Goal: Task Accomplishment & Management: Manage account settings

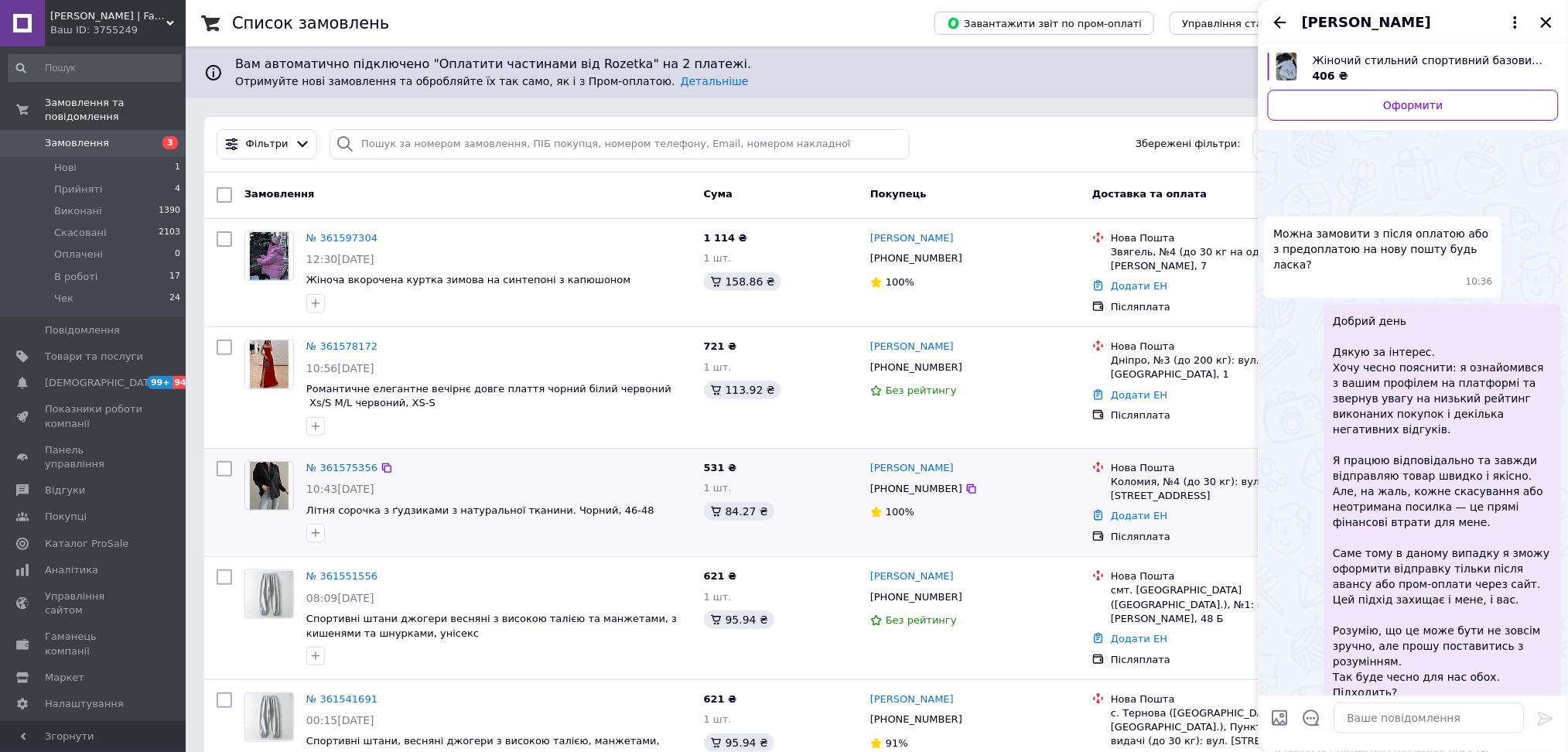
scroll to position [367, 0]
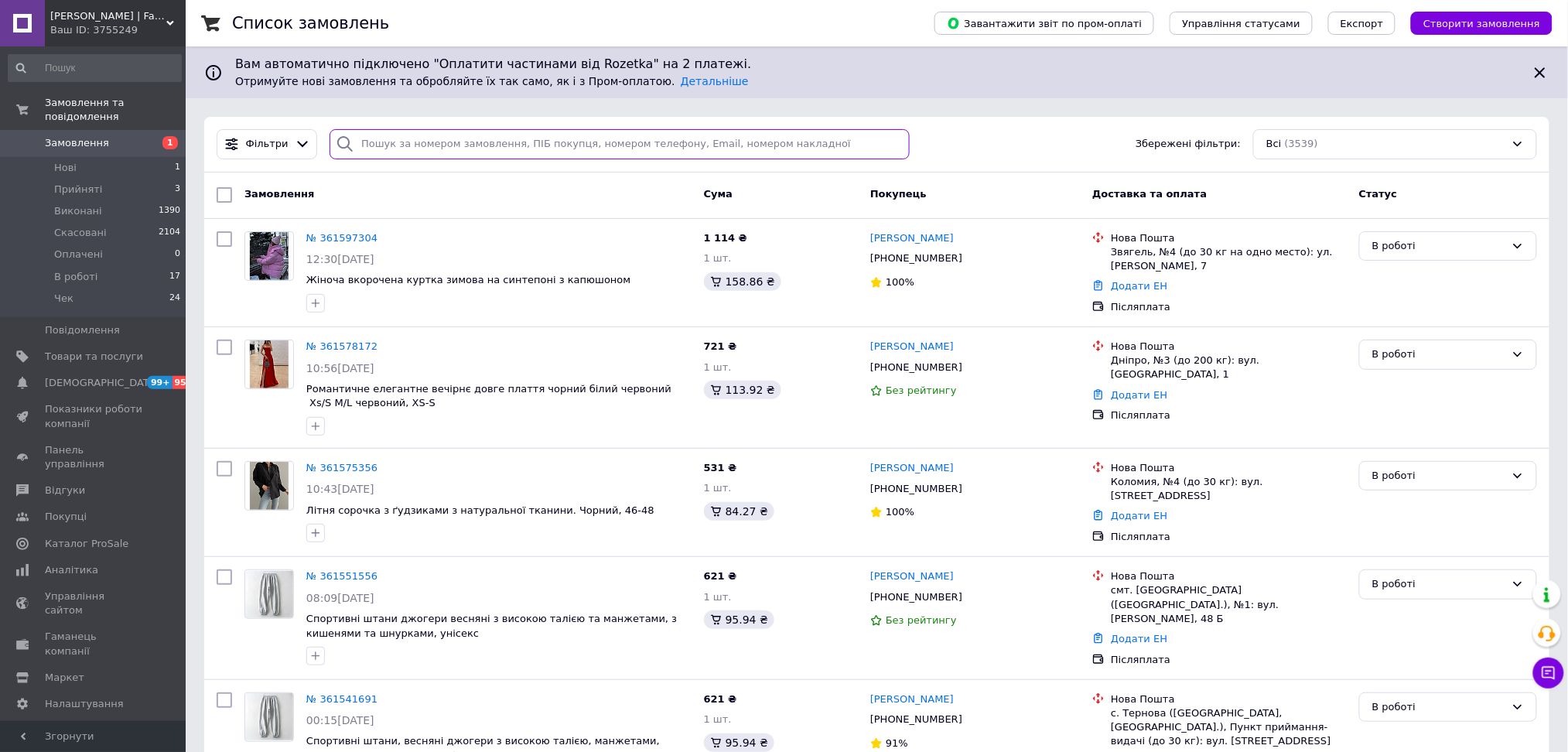
click at [450, 143] on input "search" at bounding box center [619, 144] width 580 height 30
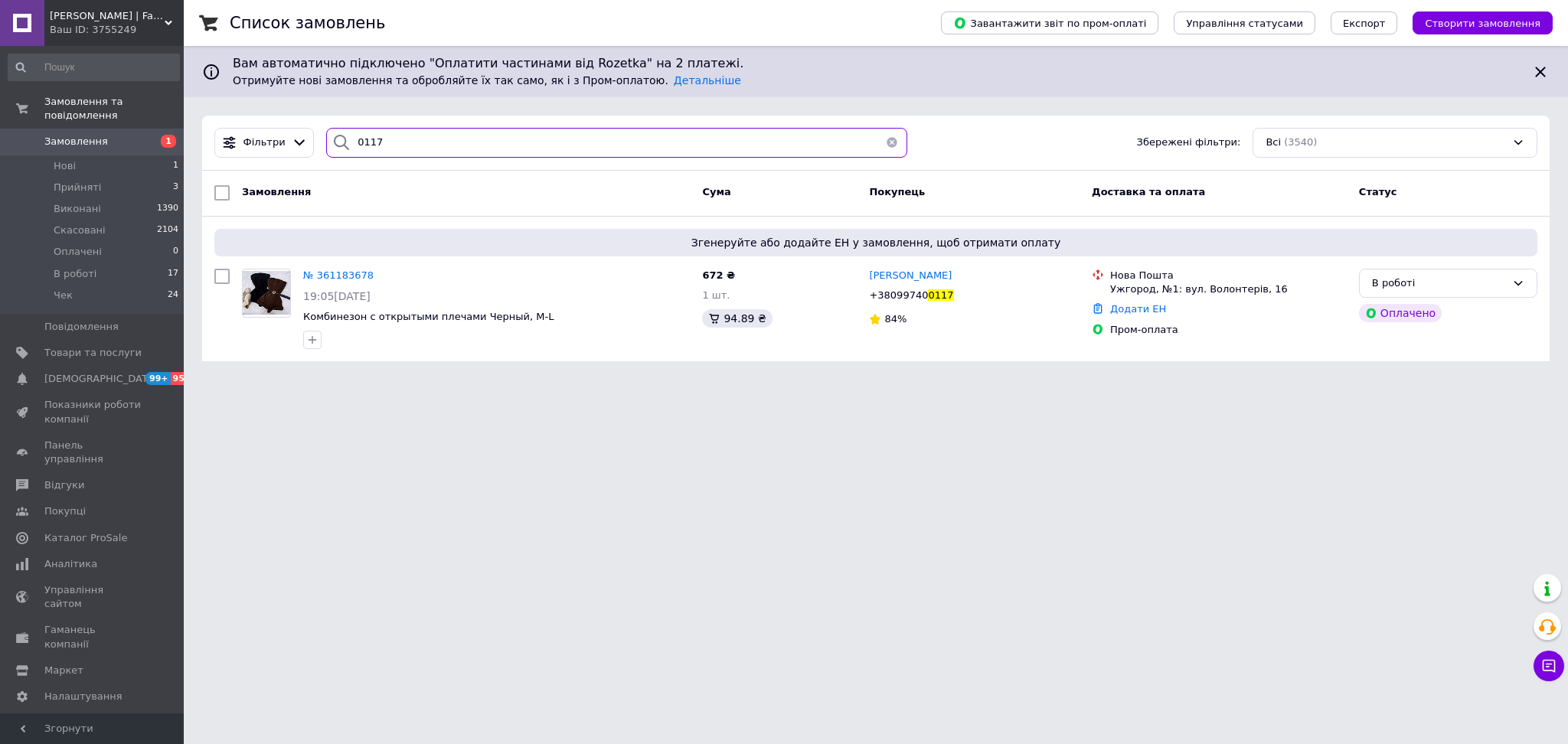
type input "0117"
click at [124, 129] on link "Замовлення 1" at bounding box center [94, 142] width 188 height 26
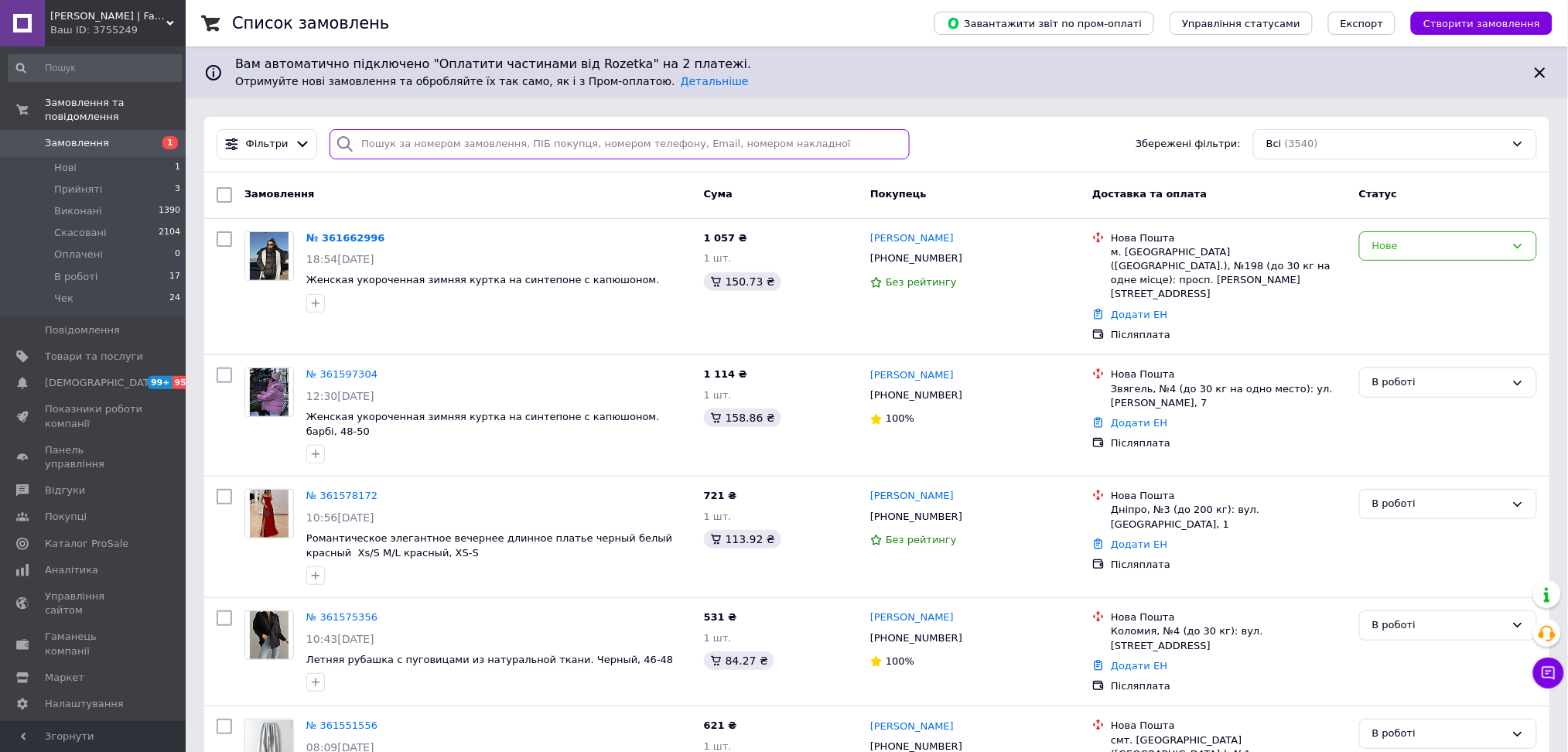
click at [394, 142] on input "search" at bounding box center [619, 144] width 580 height 30
paste input "20451245544653"
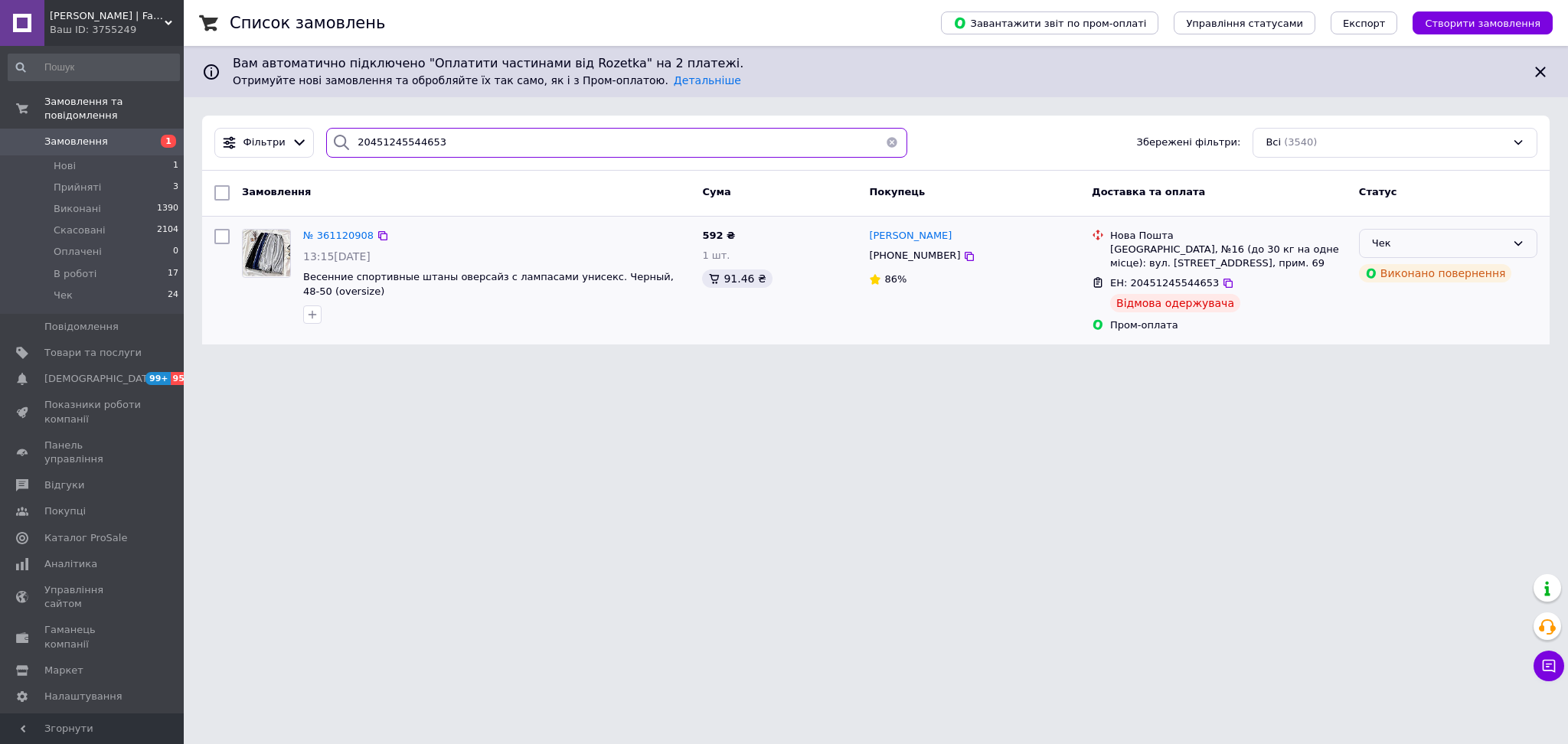
type input "20451245544653"
click at [1518, 250] on div "Чек" at bounding box center [1448, 243] width 178 height 30
click at [1442, 330] on li "Скасовано" at bounding box center [1448, 330] width 177 height 28
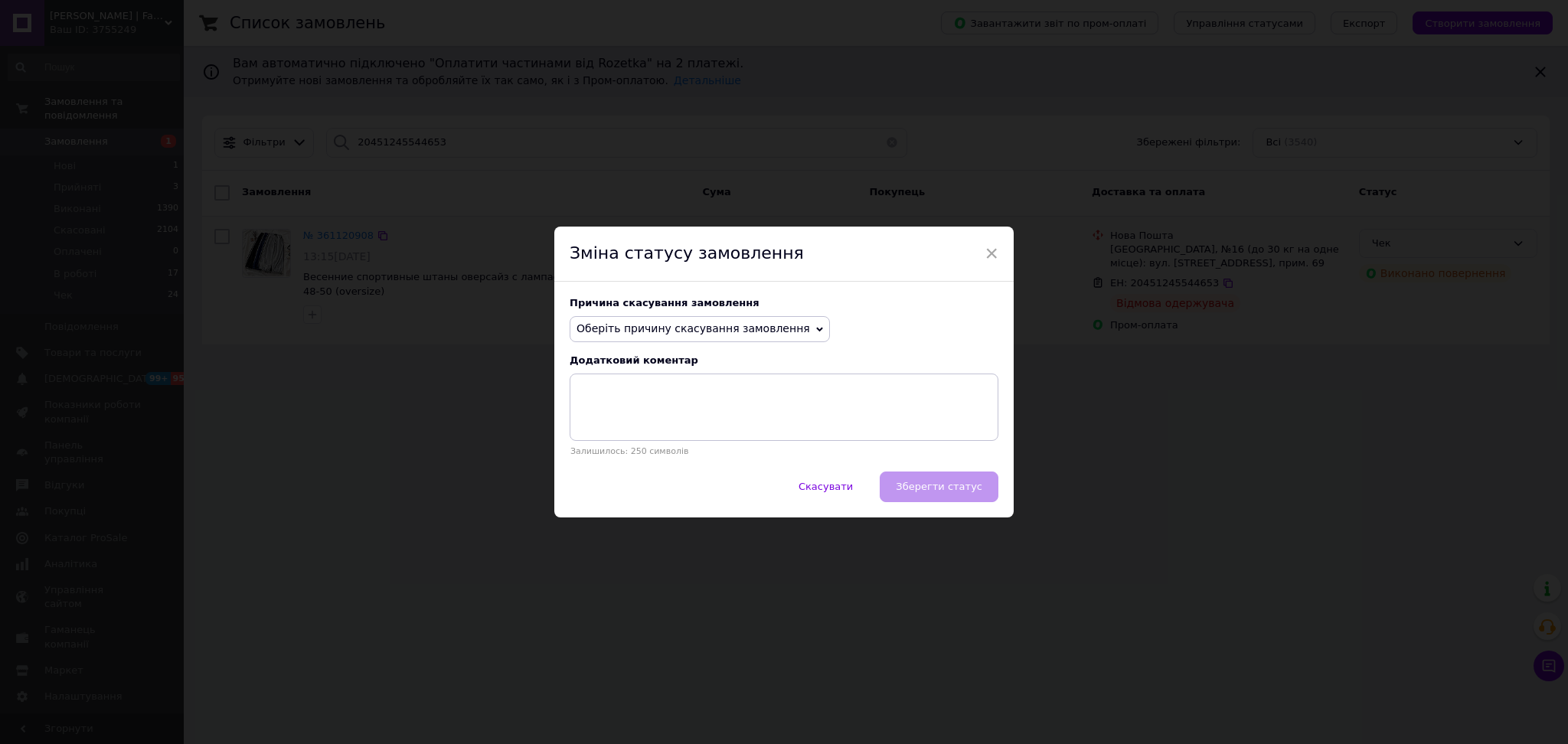
click at [765, 328] on span "Оберіть причину скасування замовлення" at bounding box center [694, 328] width 234 height 12
click at [655, 401] on li "Оплата не надійшла" at bounding box center [699, 401] width 259 height 22
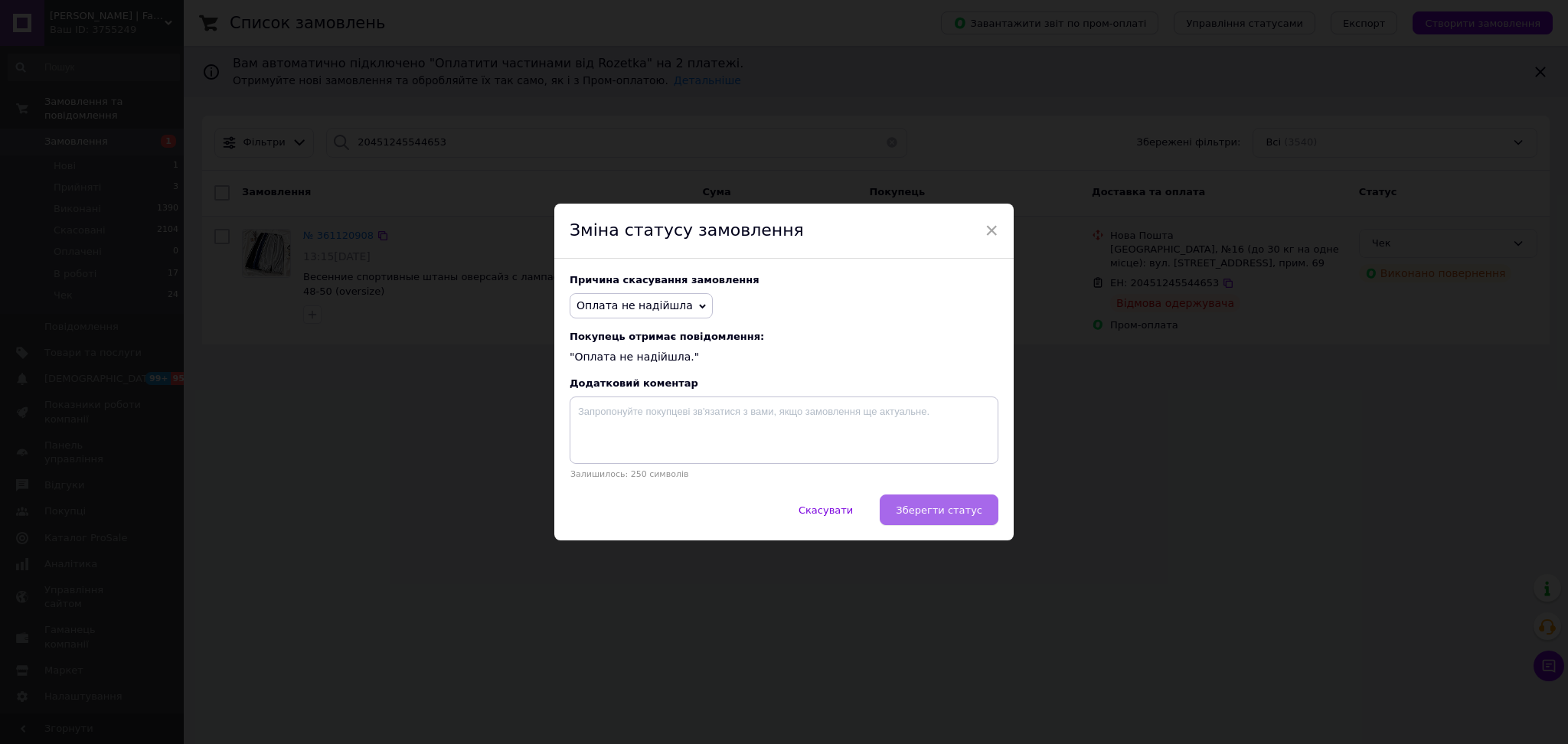
click at [966, 512] on span "Зберегти статус" at bounding box center [939, 510] width 86 height 11
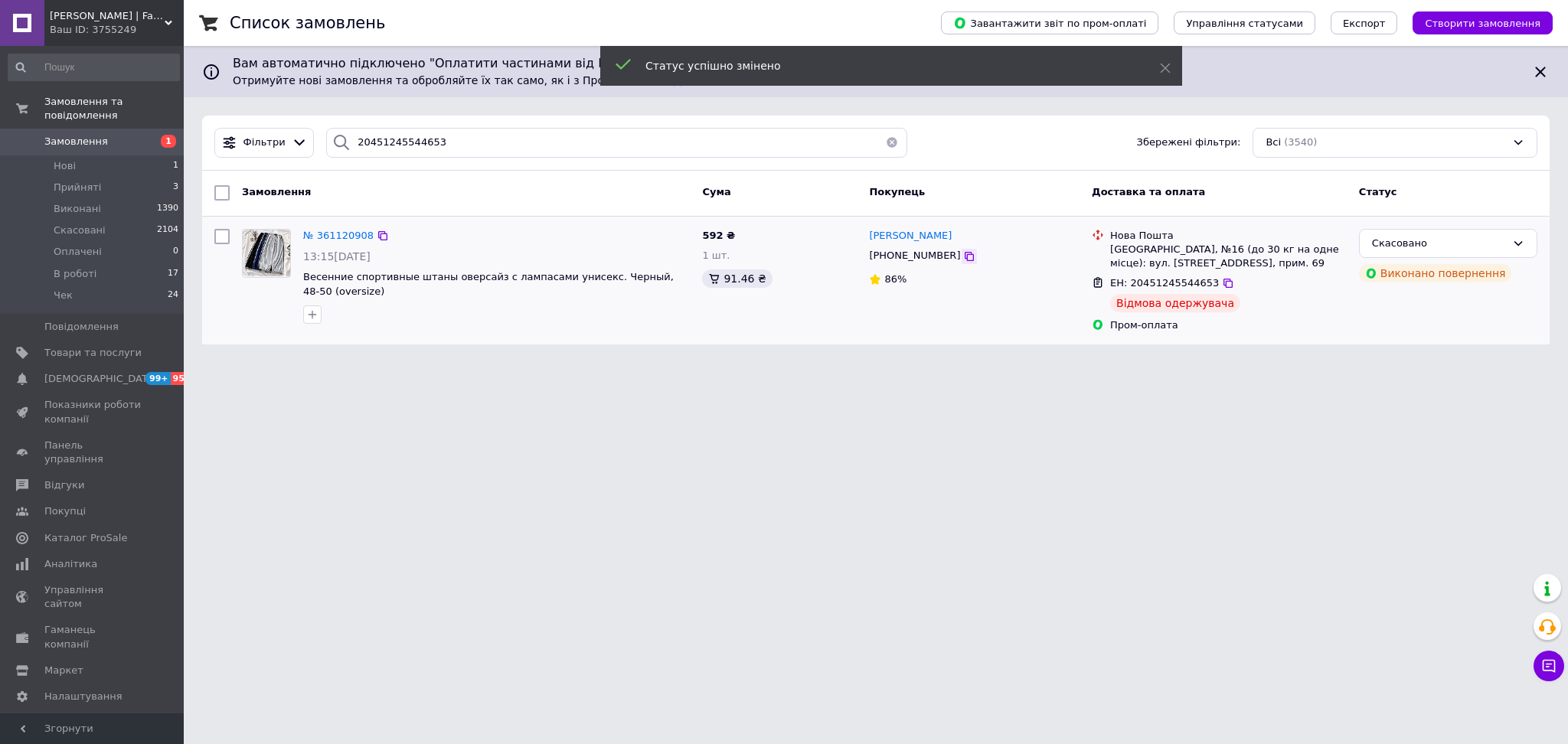
click at [963, 256] on icon at bounding box center [969, 256] width 12 height 12
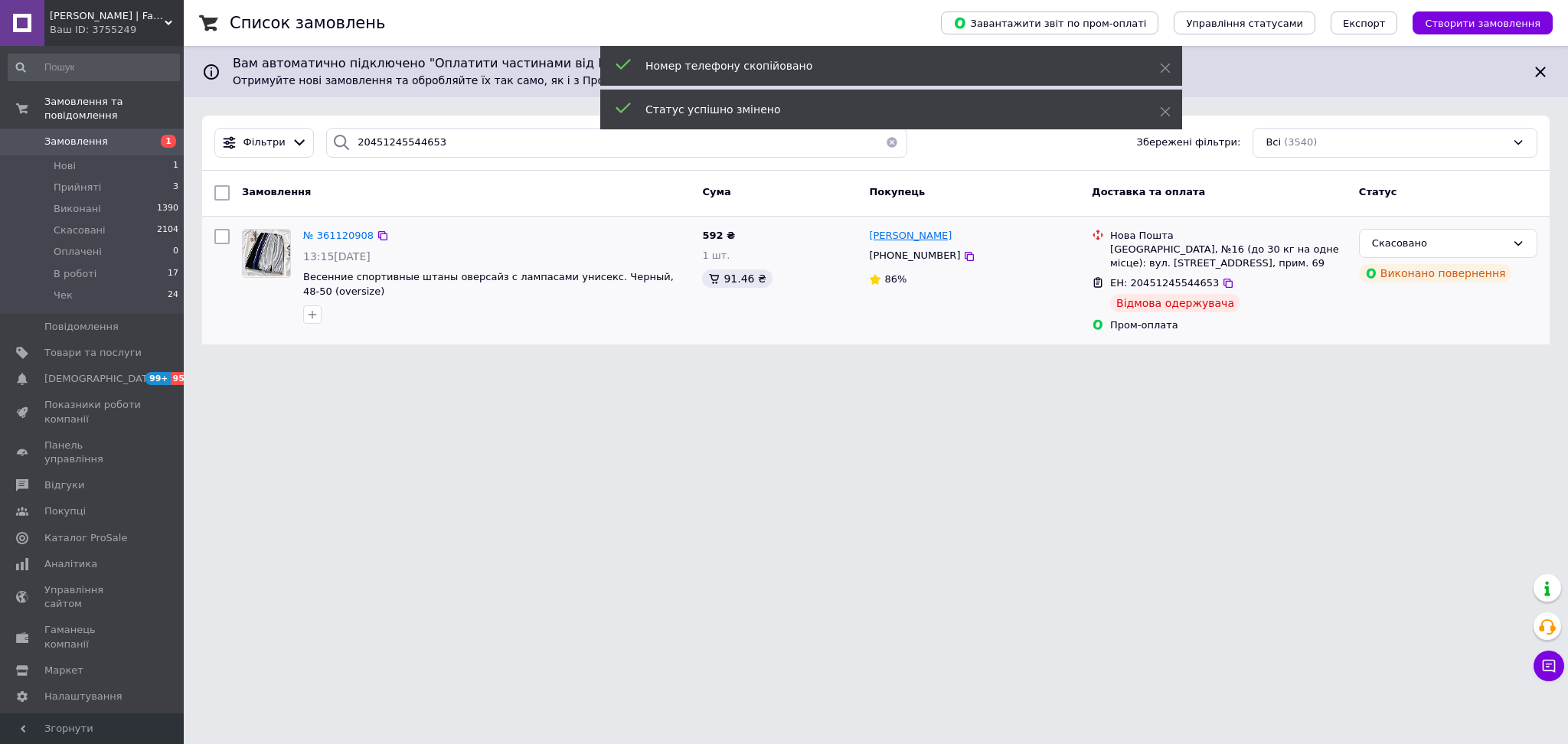
click at [913, 235] on span "[PERSON_NAME]" at bounding box center [911, 235] width 83 height 11
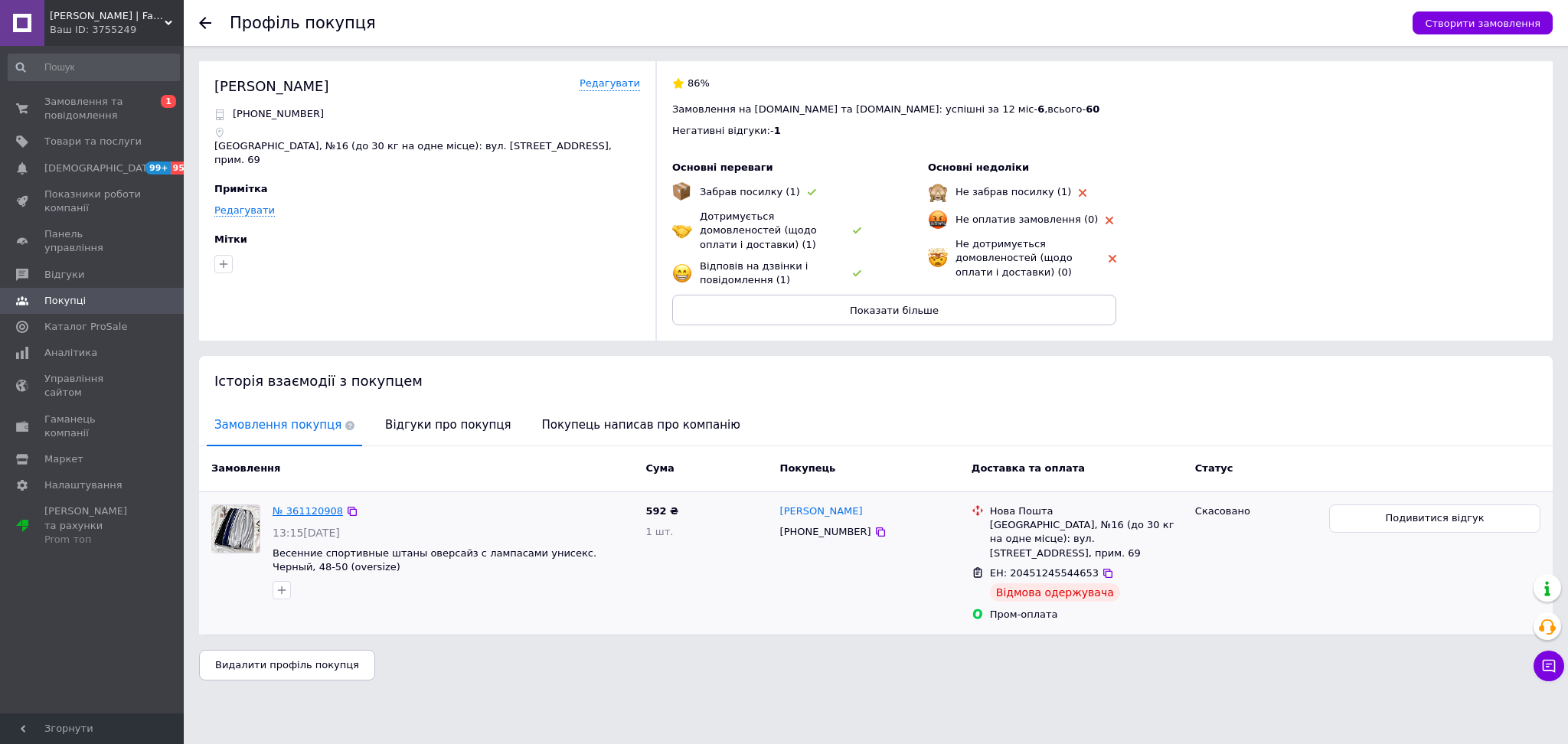
click at [298, 505] on link "№ 361120908" at bounding box center [307, 511] width 70 height 11
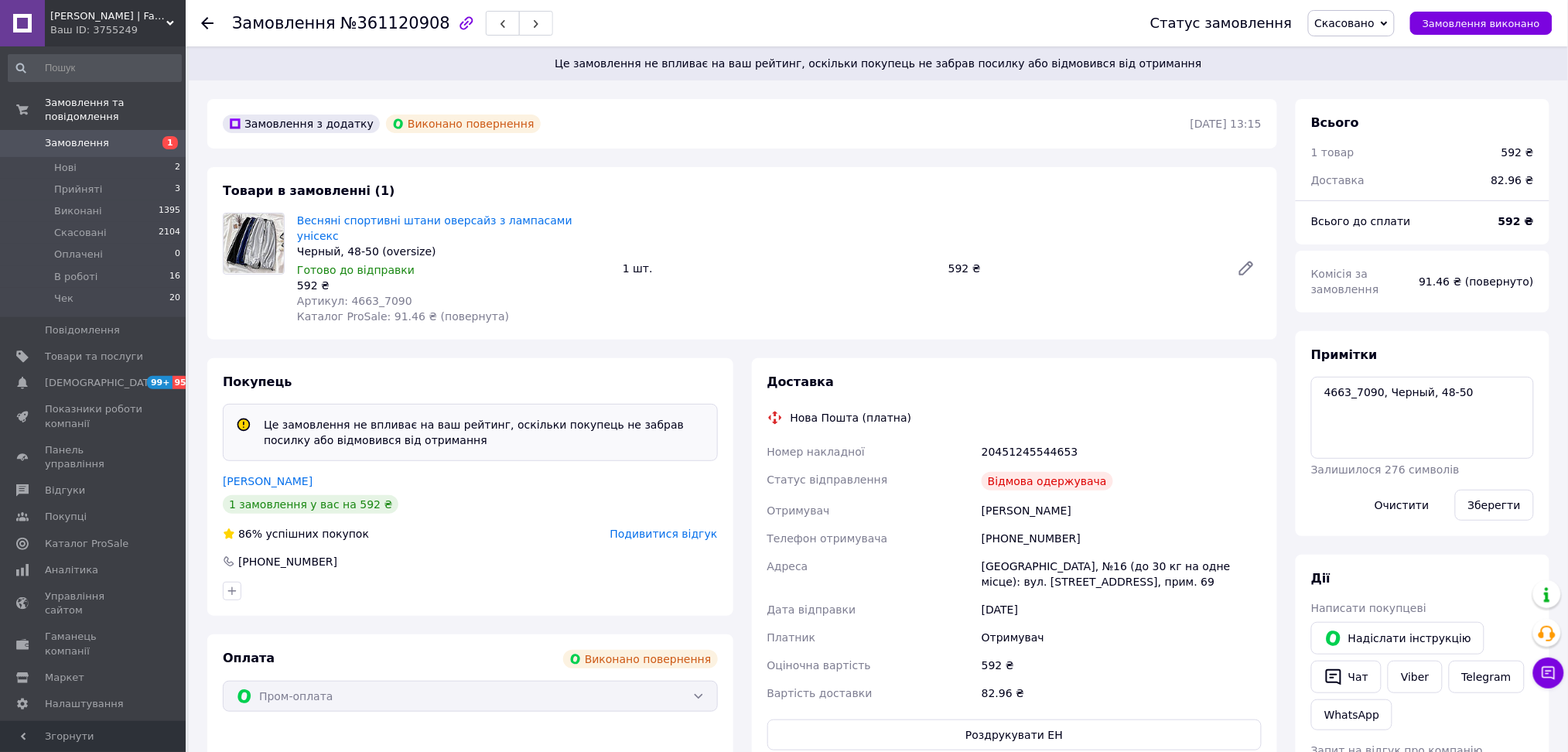
scroll to position [95, 0]
click at [1345, 685] on button "Чат" at bounding box center [1346, 677] width 70 height 33
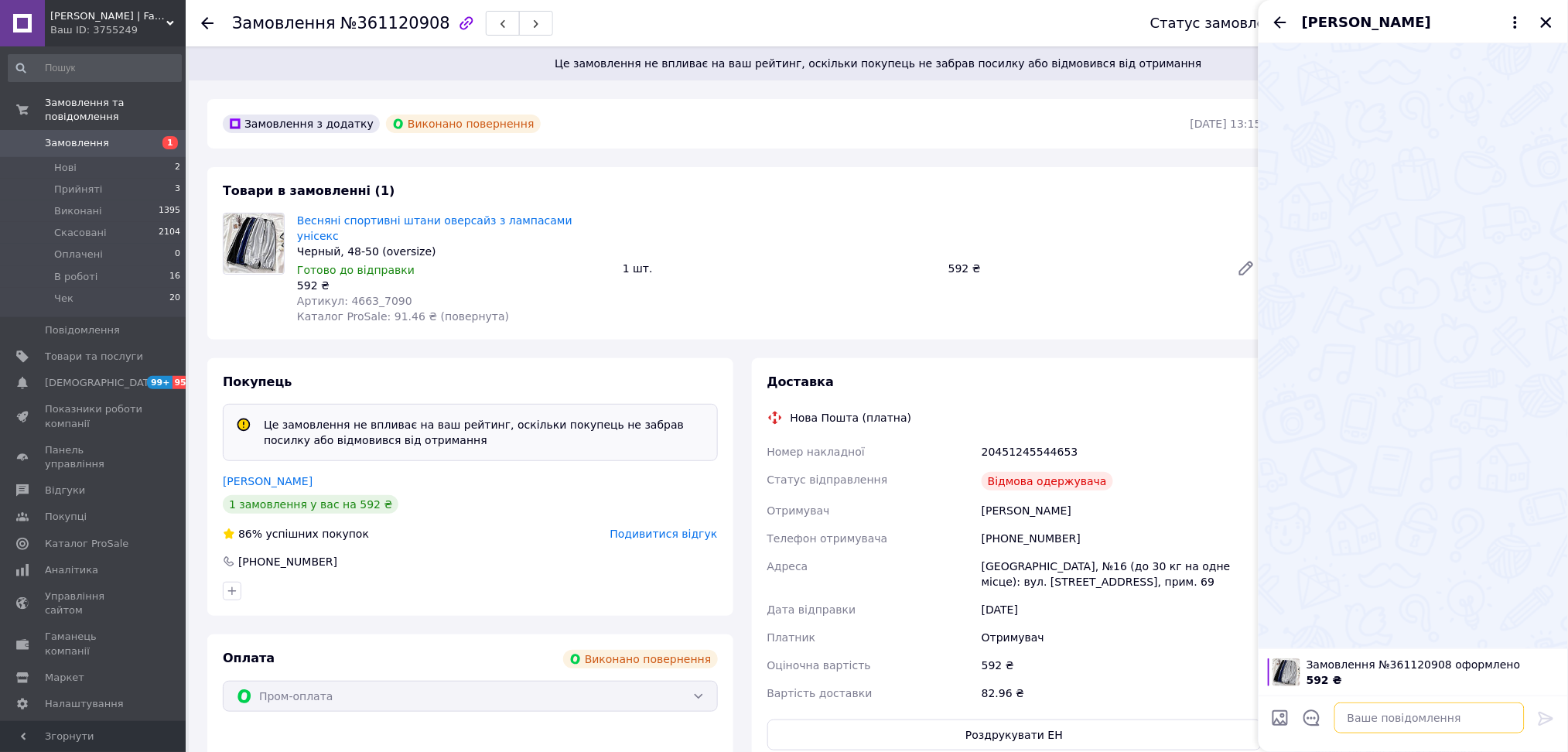
click at [1421, 728] on textarea at bounding box center [1430, 718] width 191 height 31
paste textarea "Добрий день. Бачу інформацію про повернення/відмову від замовлення. Підкажіть, …"
type textarea "Добрий день. Бачу інформацію про повернення/відмову від замовлення. Підкажіть, …"
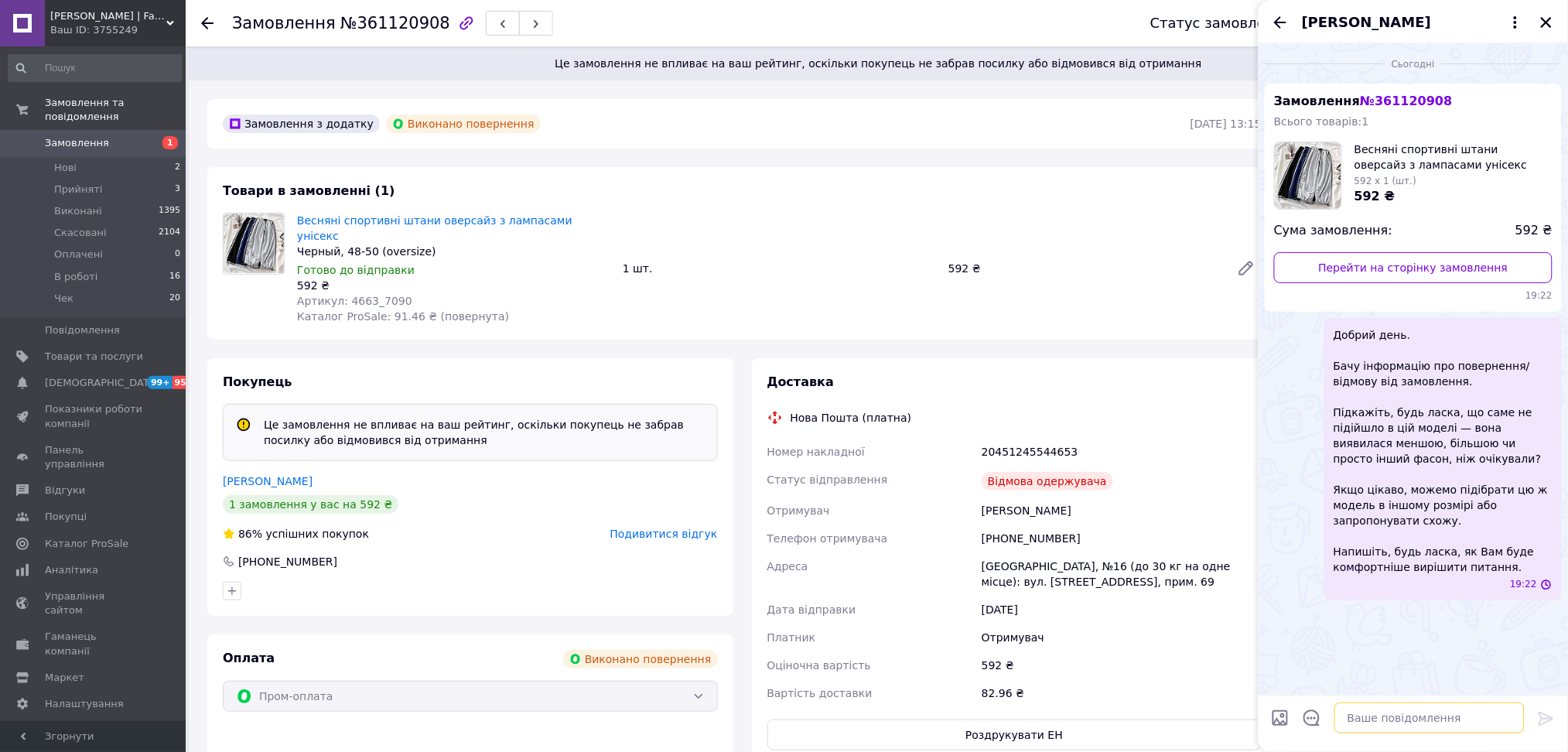
scroll to position [0, 0]
click at [1533, 17] on div "[PERSON_NAME]" at bounding box center [1413, 21] width 310 height 43
click at [1548, 19] on icon "Закрити" at bounding box center [1545, 22] width 14 height 14
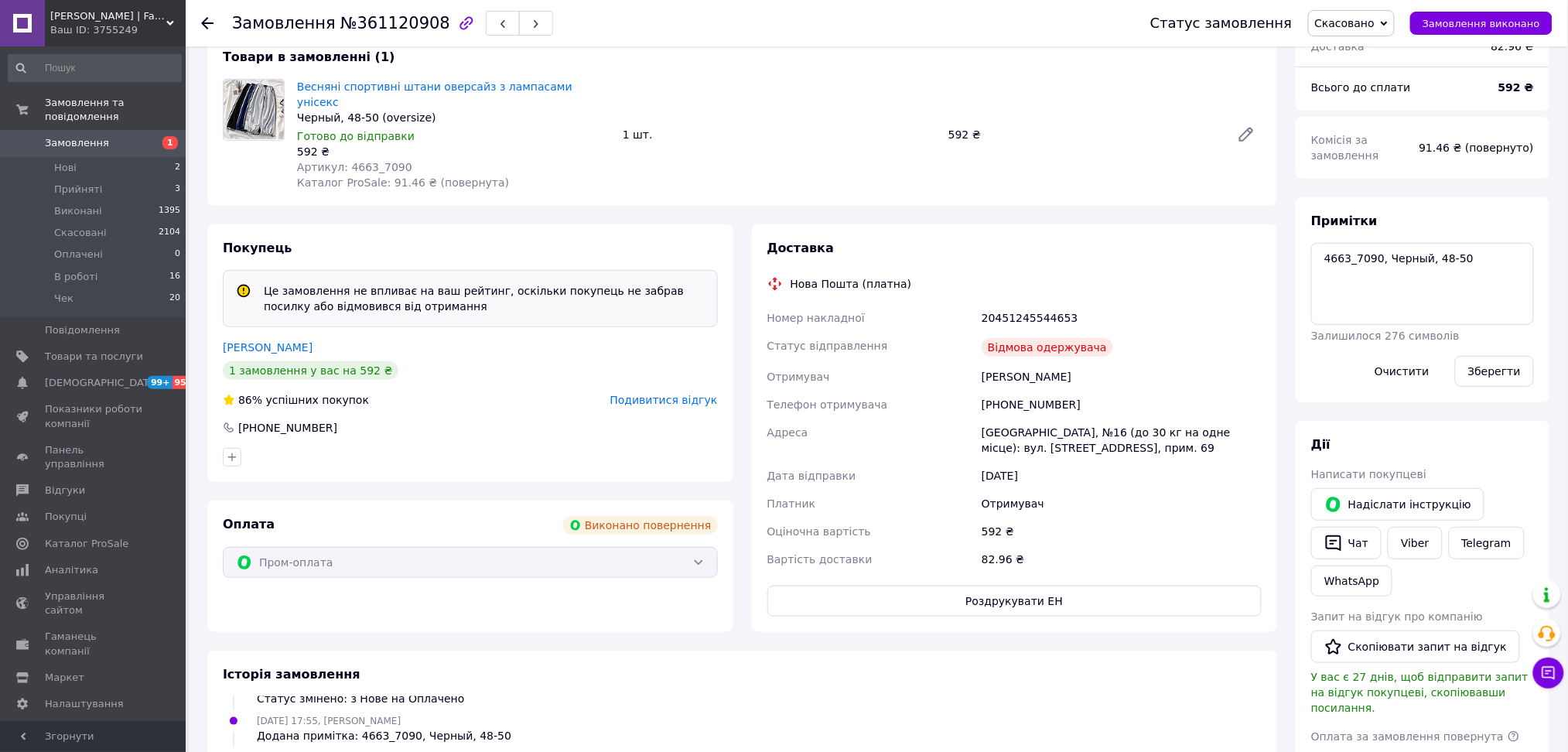
scroll to position [206, 0]
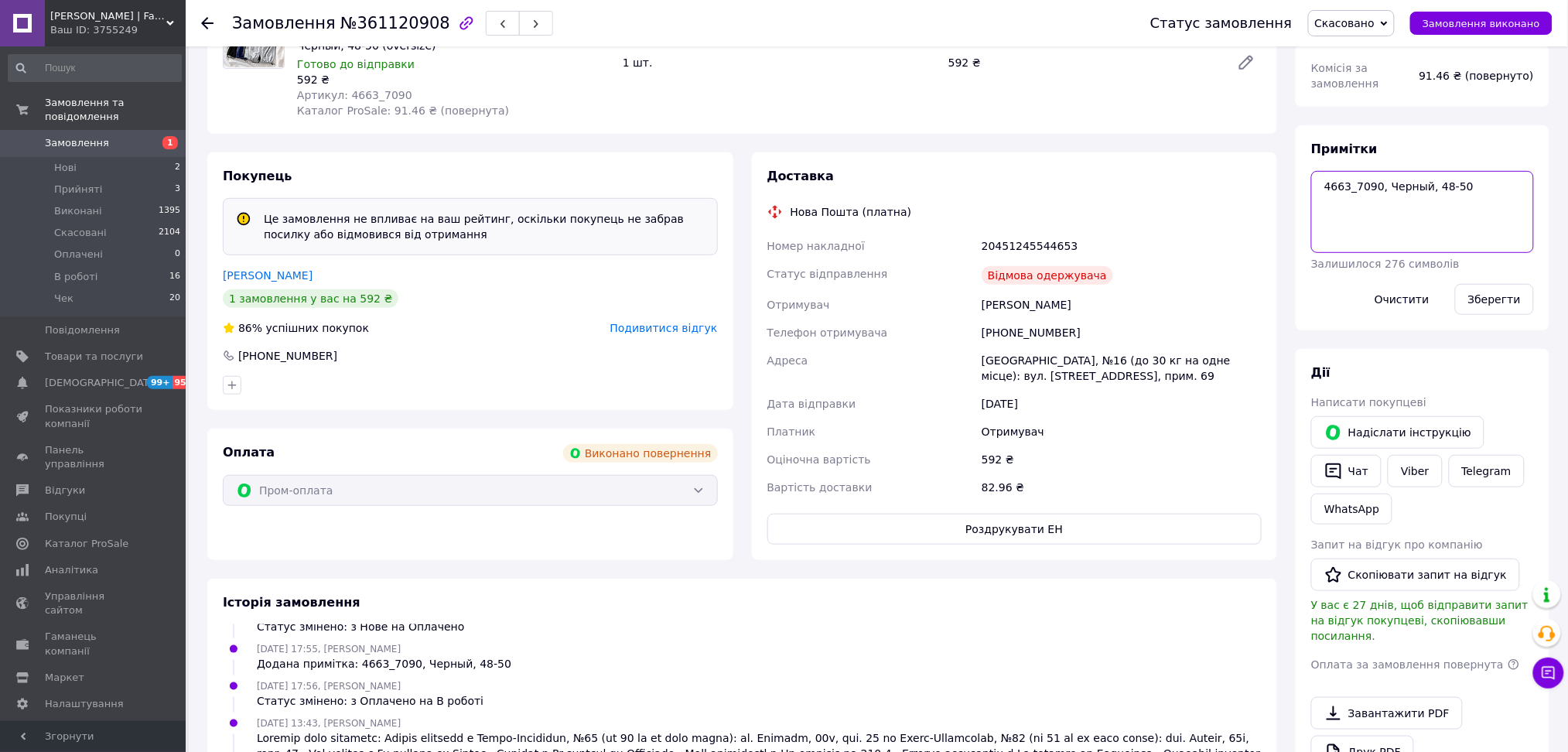
click at [1386, 181] on textarea "4663_7090, Черный, 48-50" at bounding box center [1421, 212] width 222 height 82
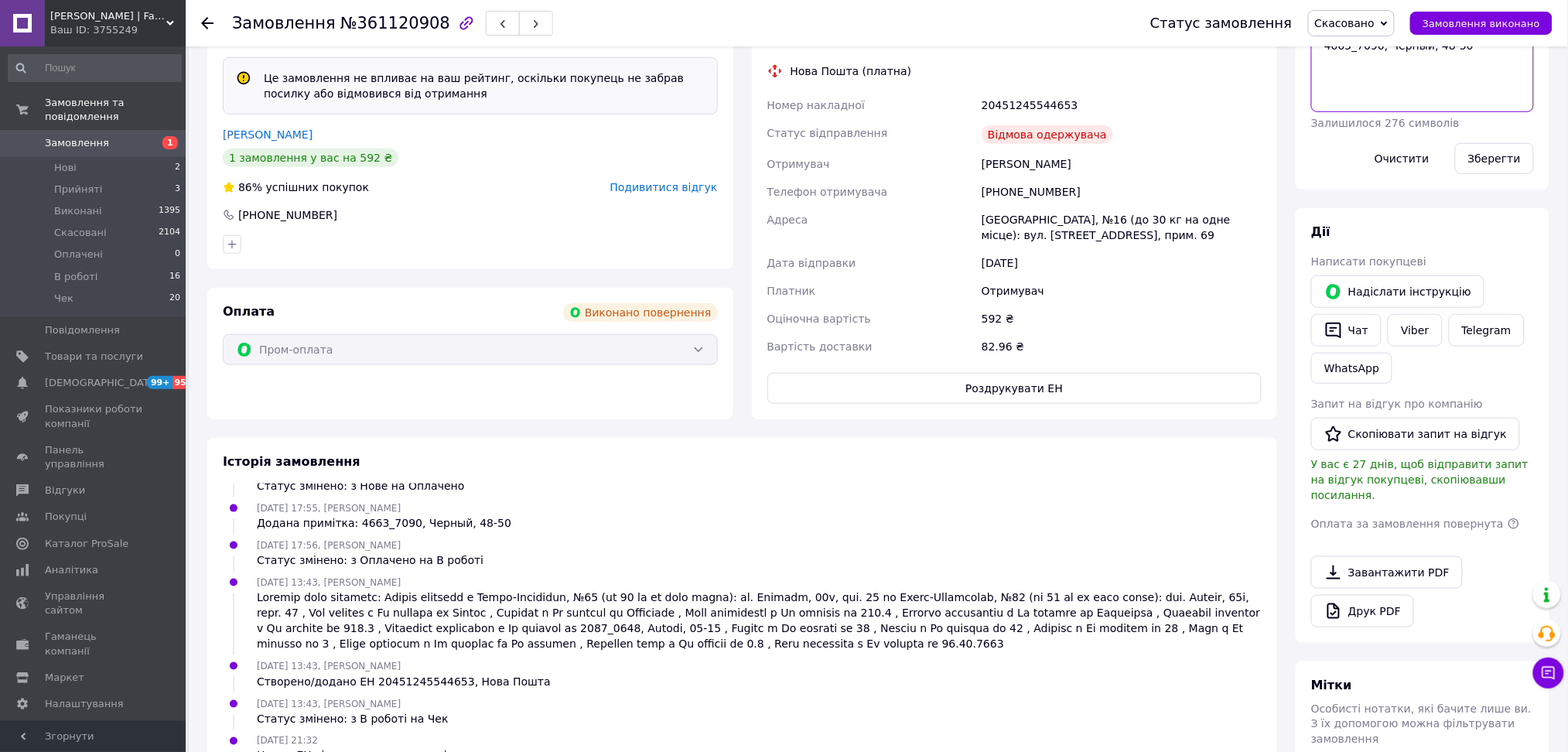
scroll to position [515, 0]
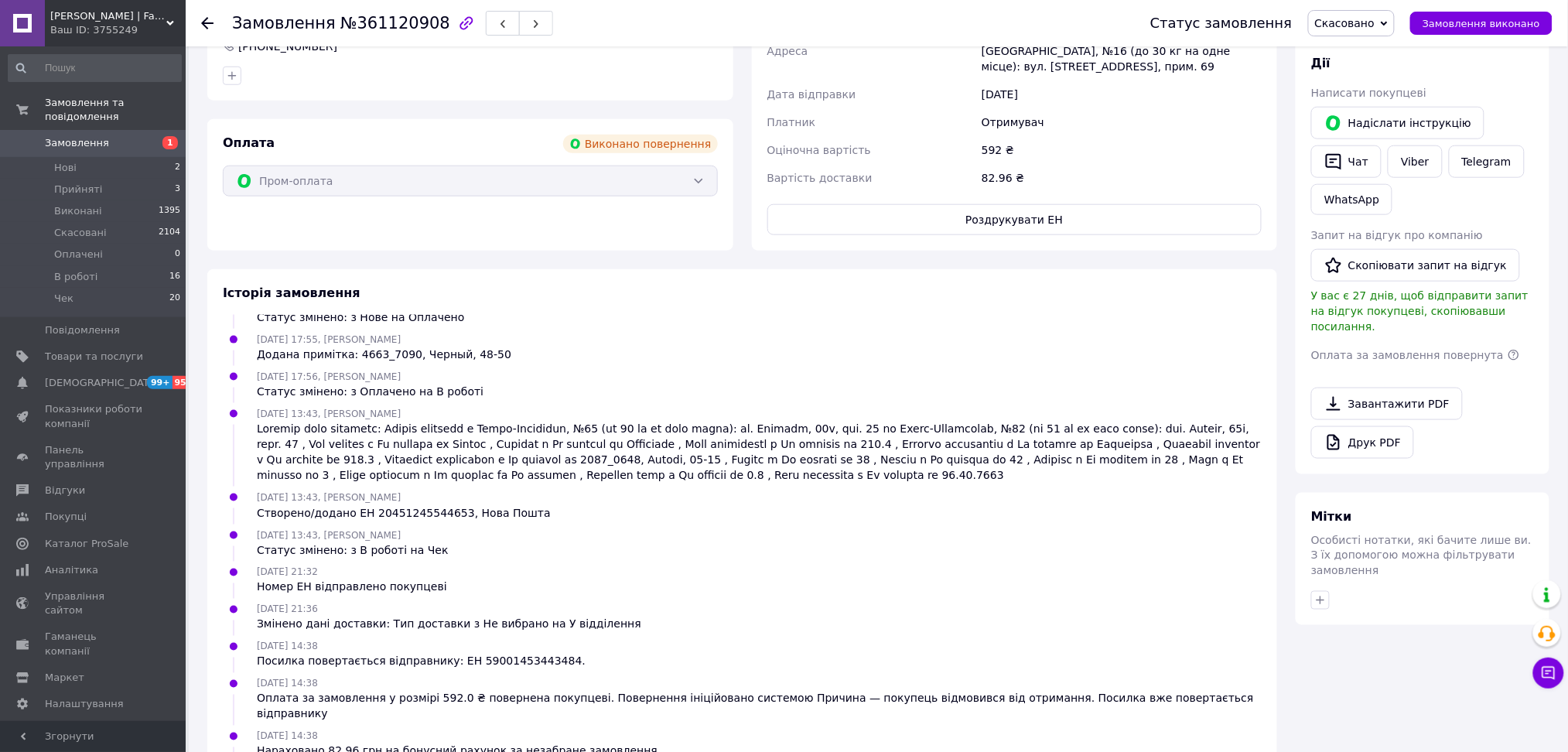
click at [464, 653] on div "Посилка повертається відправнику: ЕН 59001453443484." at bounding box center [421, 661] width 329 height 15
copy div "59001453443484"
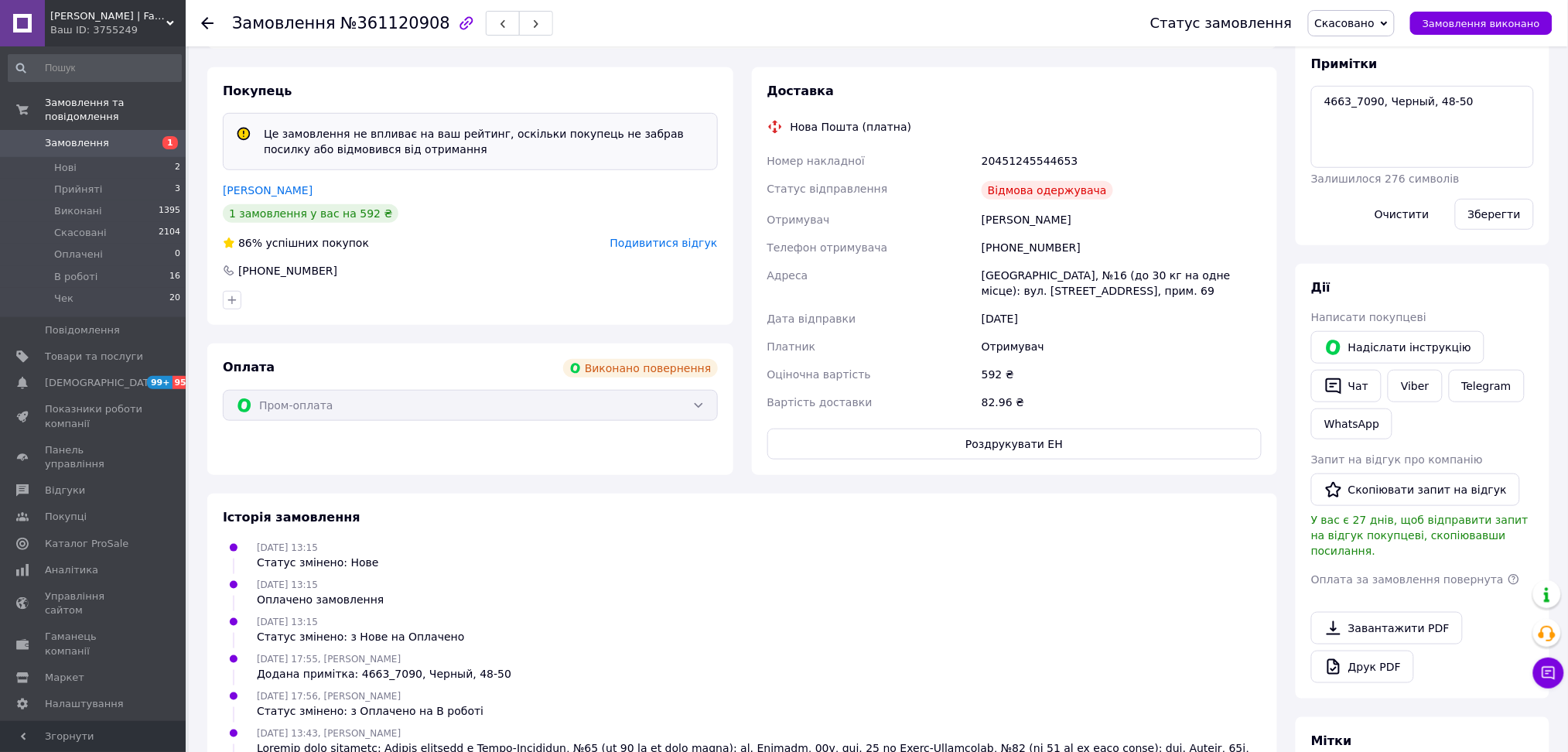
scroll to position [44, 0]
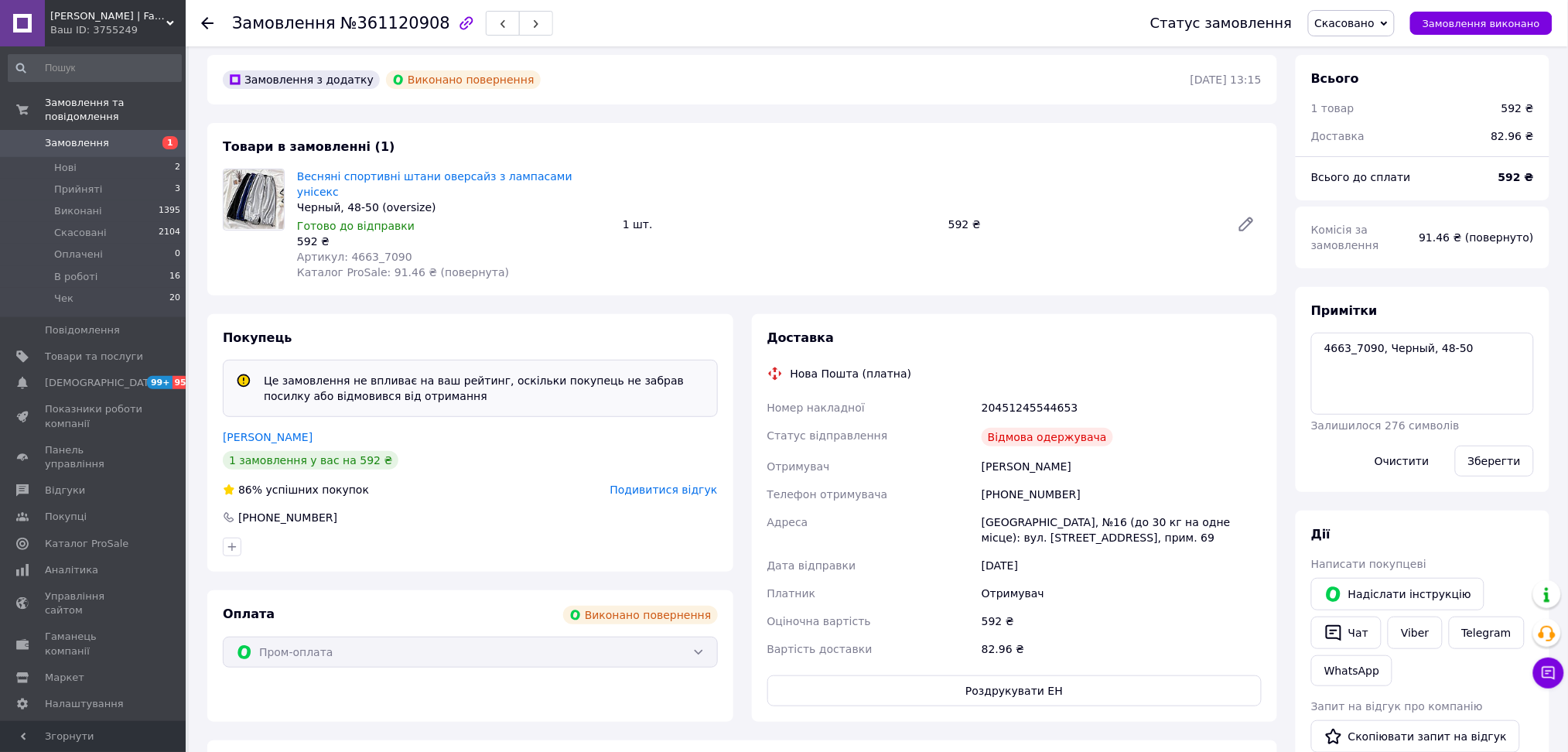
click at [136, 136] on span "Замовлення" at bounding box center [94, 143] width 99 height 14
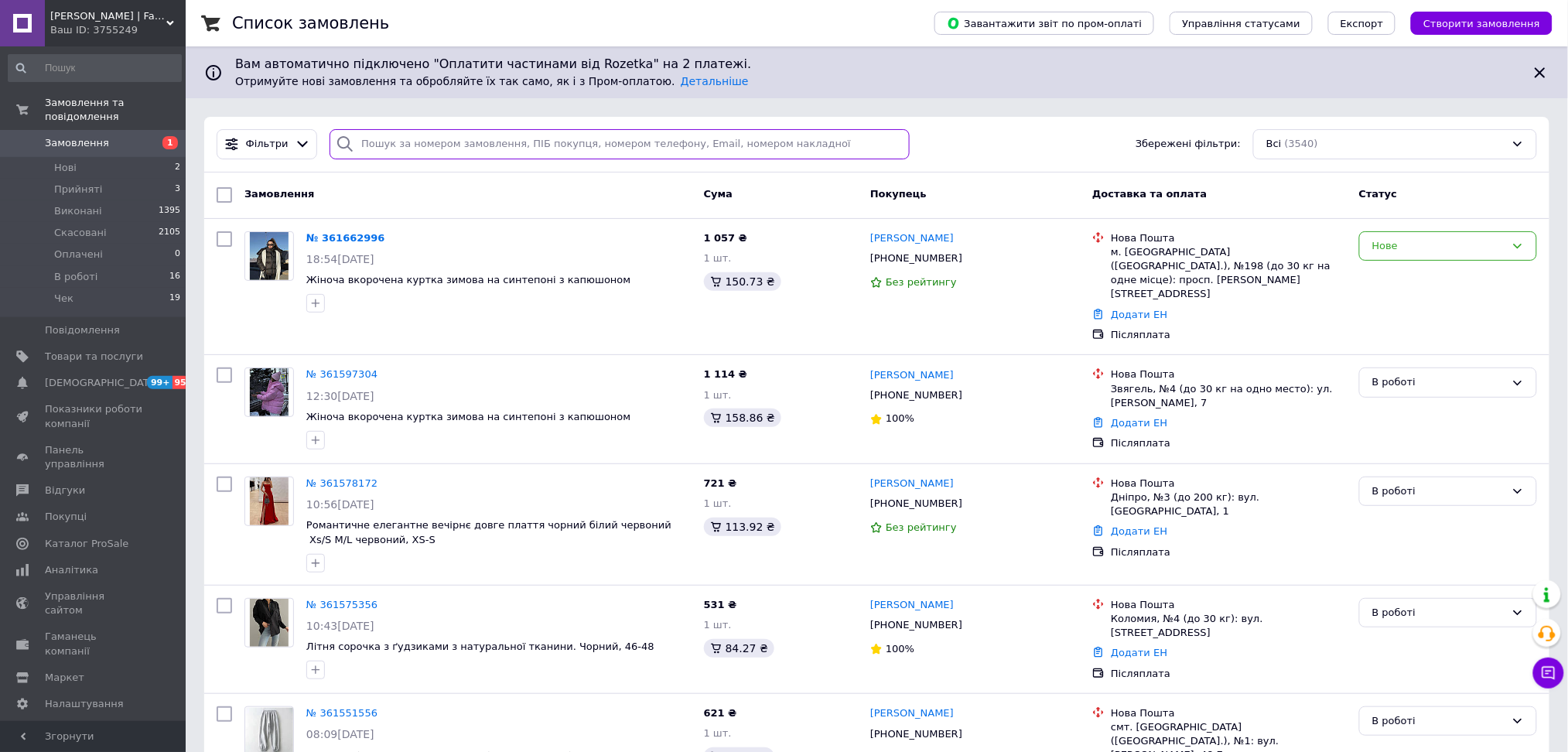
click at [393, 143] on input "search" at bounding box center [619, 144] width 580 height 30
paste input "20451245588431"
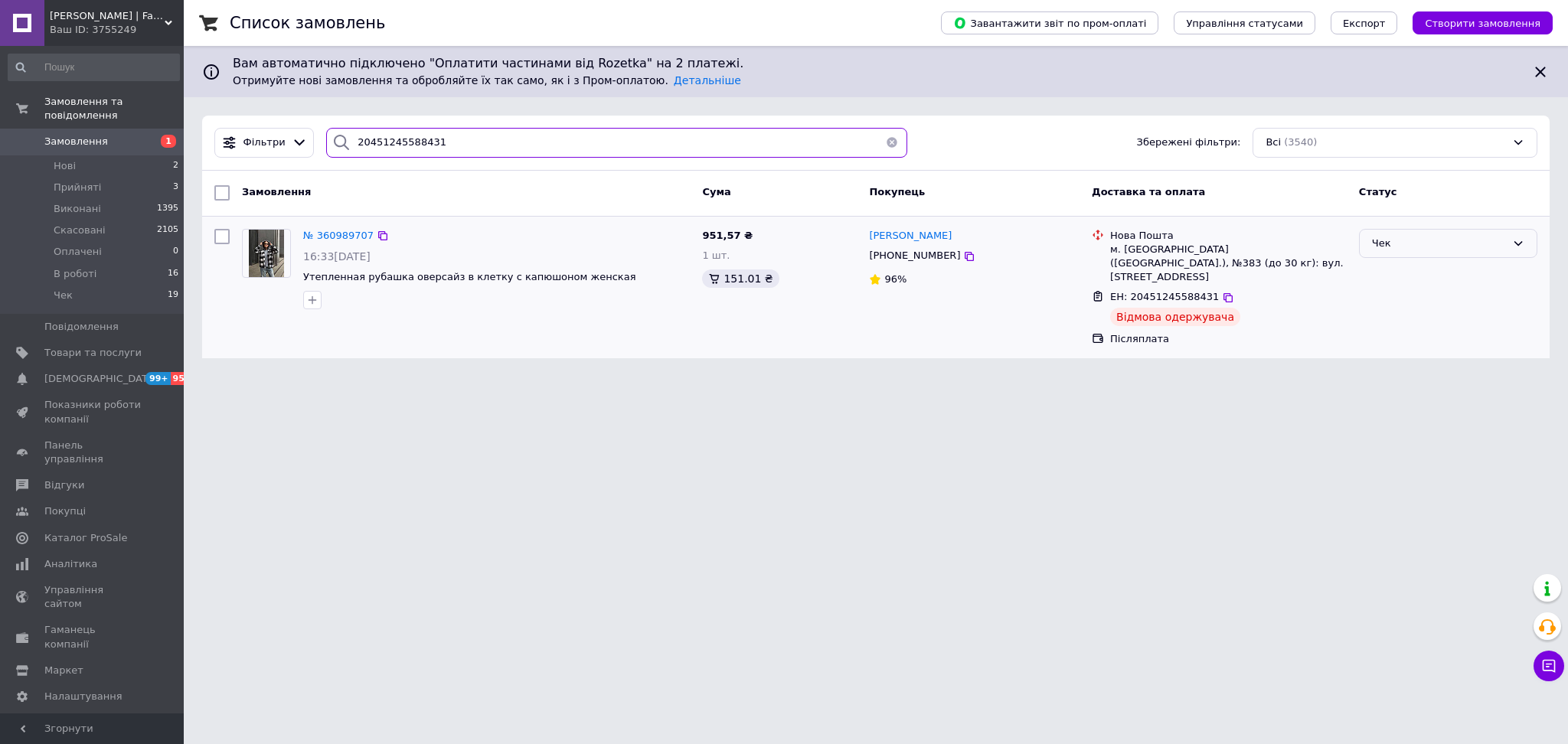
type input "20451245588431"
click at [1458, 235] on div "Чек" at bounding box center [1439, 243] width 134 height 16
click at [1398, 326] on li "Скасовано" at bounding box center [1448, 330] width 177 height 28
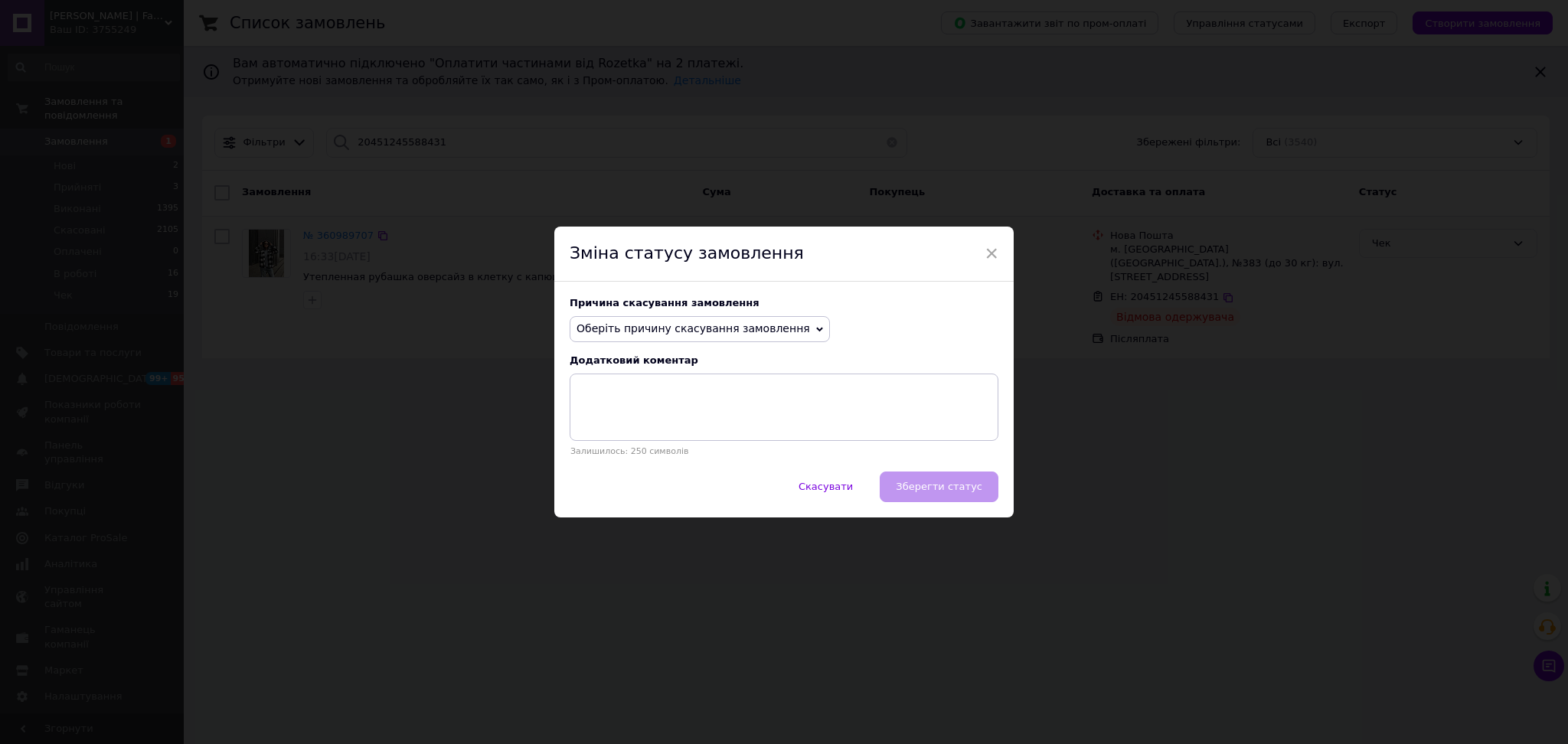
click at [780, 328] on span "Оберіть причину скасування замовлення" at bounding box center [699, 329] width 261 height 26
click at [688, 394] on li "Оплата не надійшла" at bounding box center [699, 401] width 259 height 22
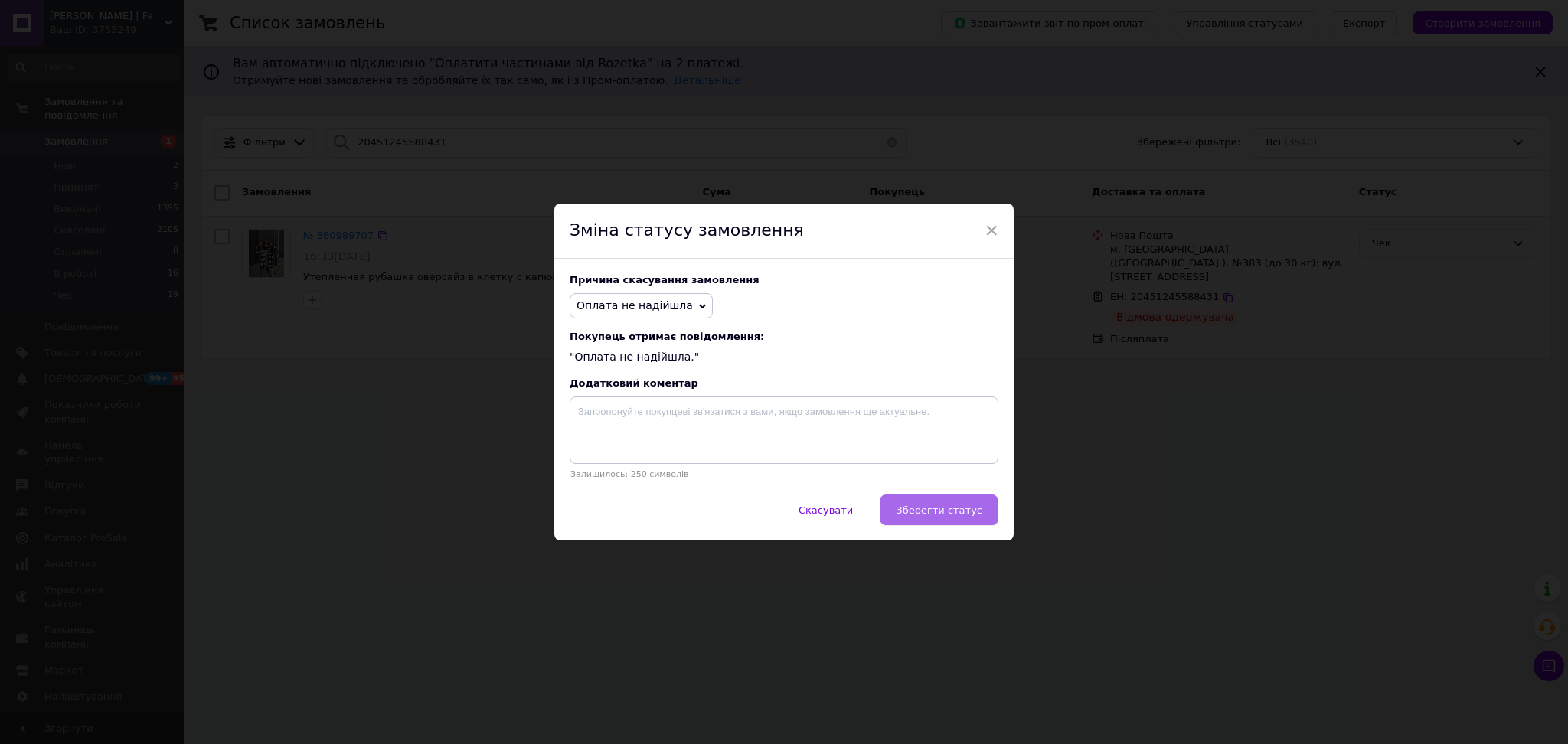
click at [938, 505] on span "Зберегти статус" at bounding box center [939, 510] width 86 height 11
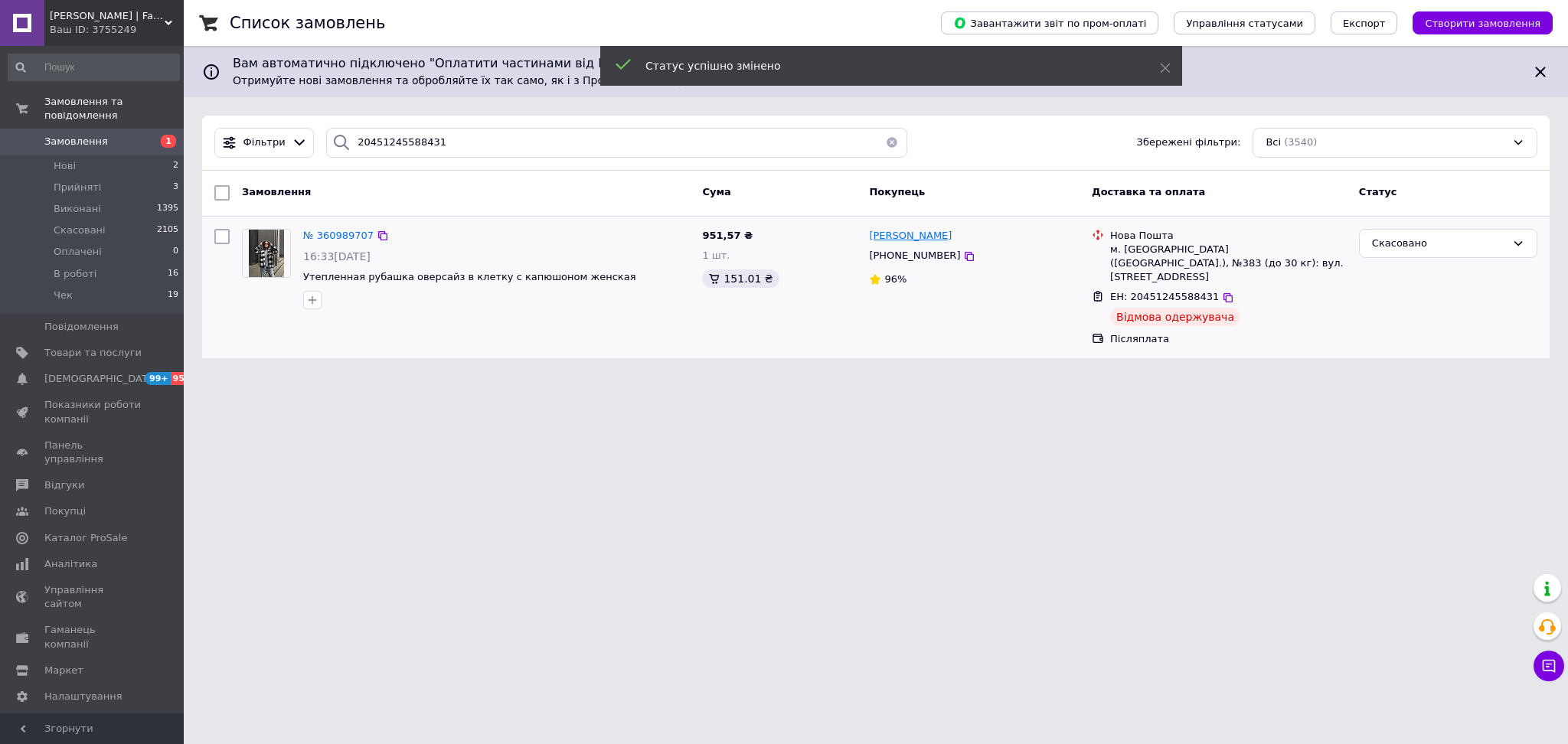
click at [903, 235] on span "[PERSON_NAME]" at bounding box center [911, 235] width 83 height 11
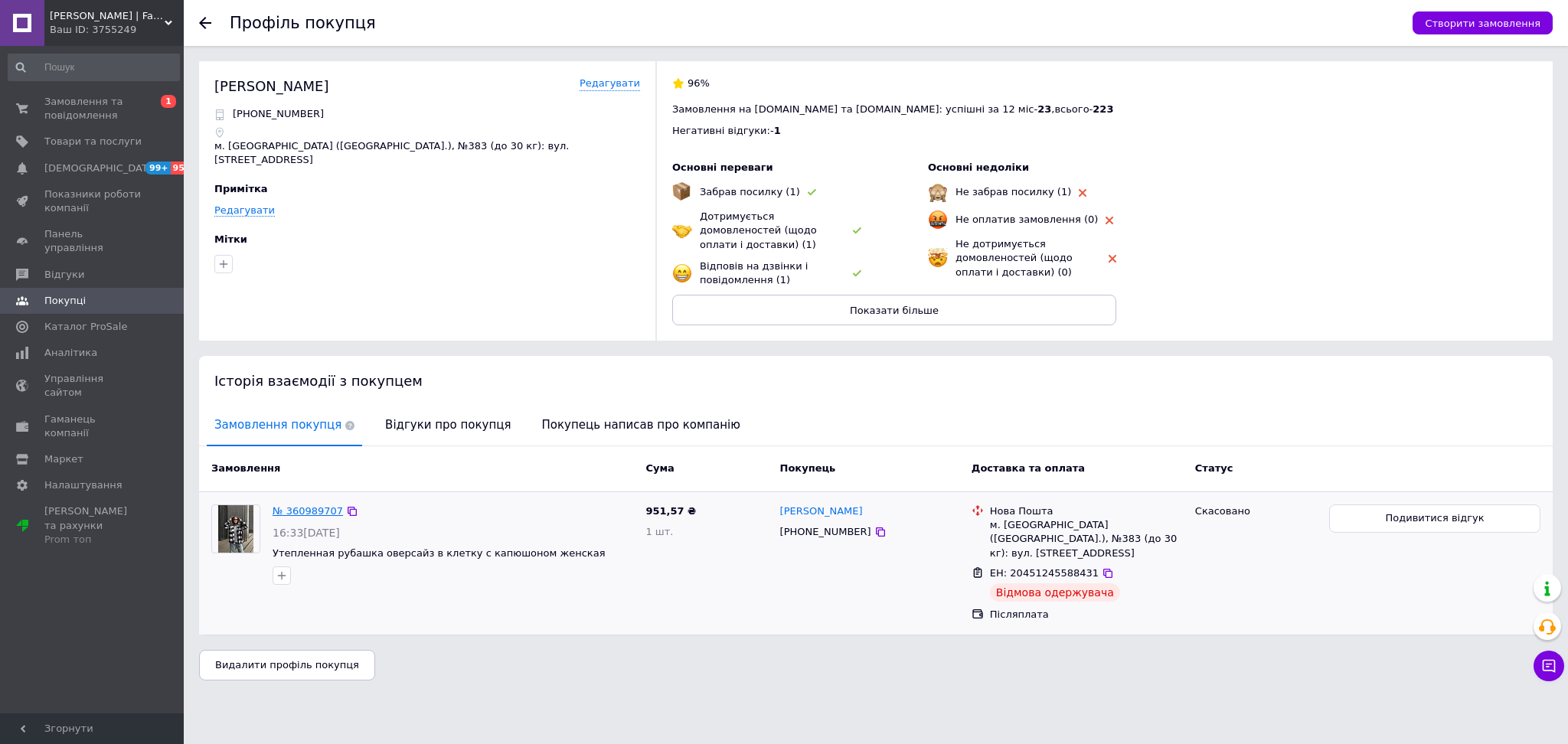
click at [307, 505] on link "№ 360989707" at bounding box center [307, 511] width 70 height 11
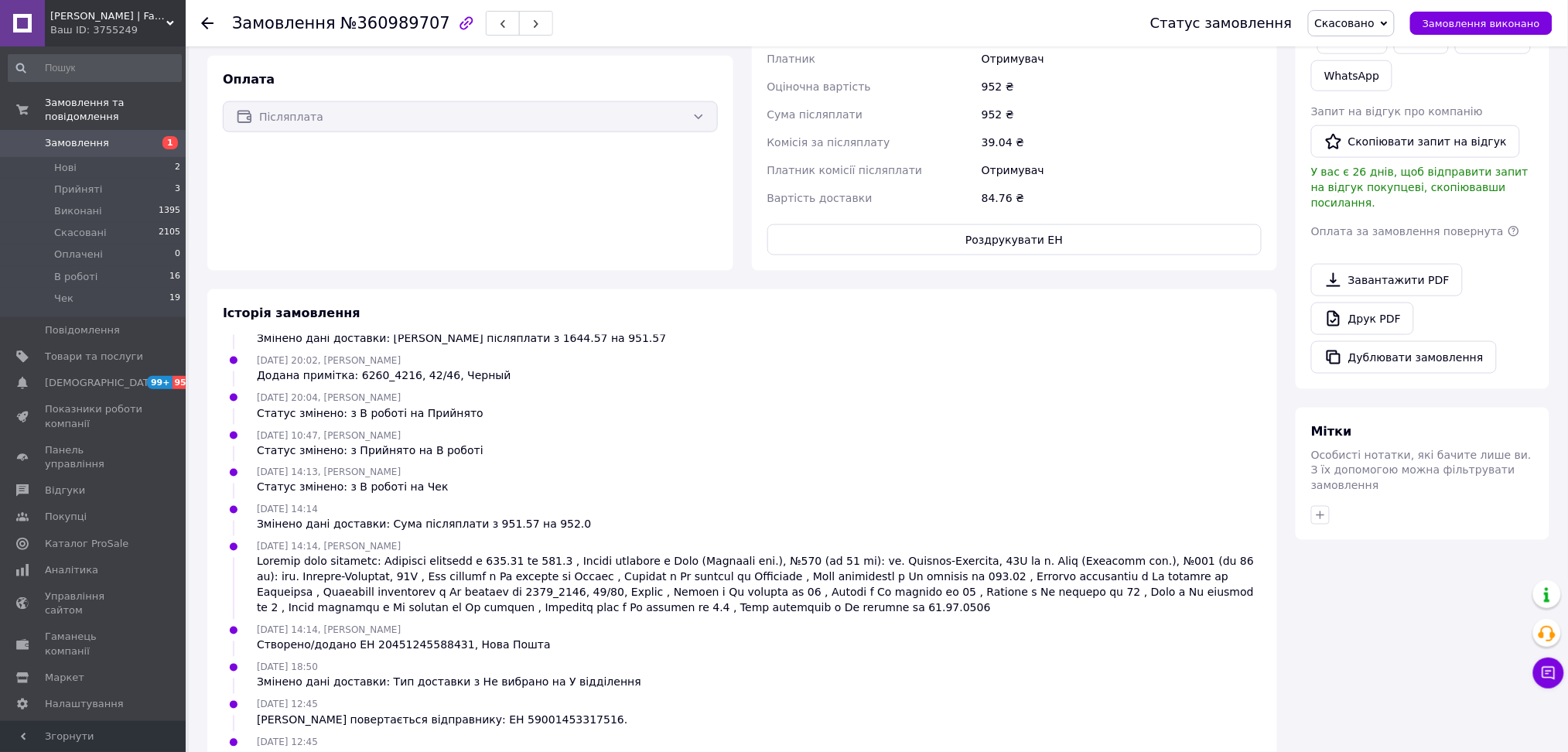
scroll to position [665, 0]
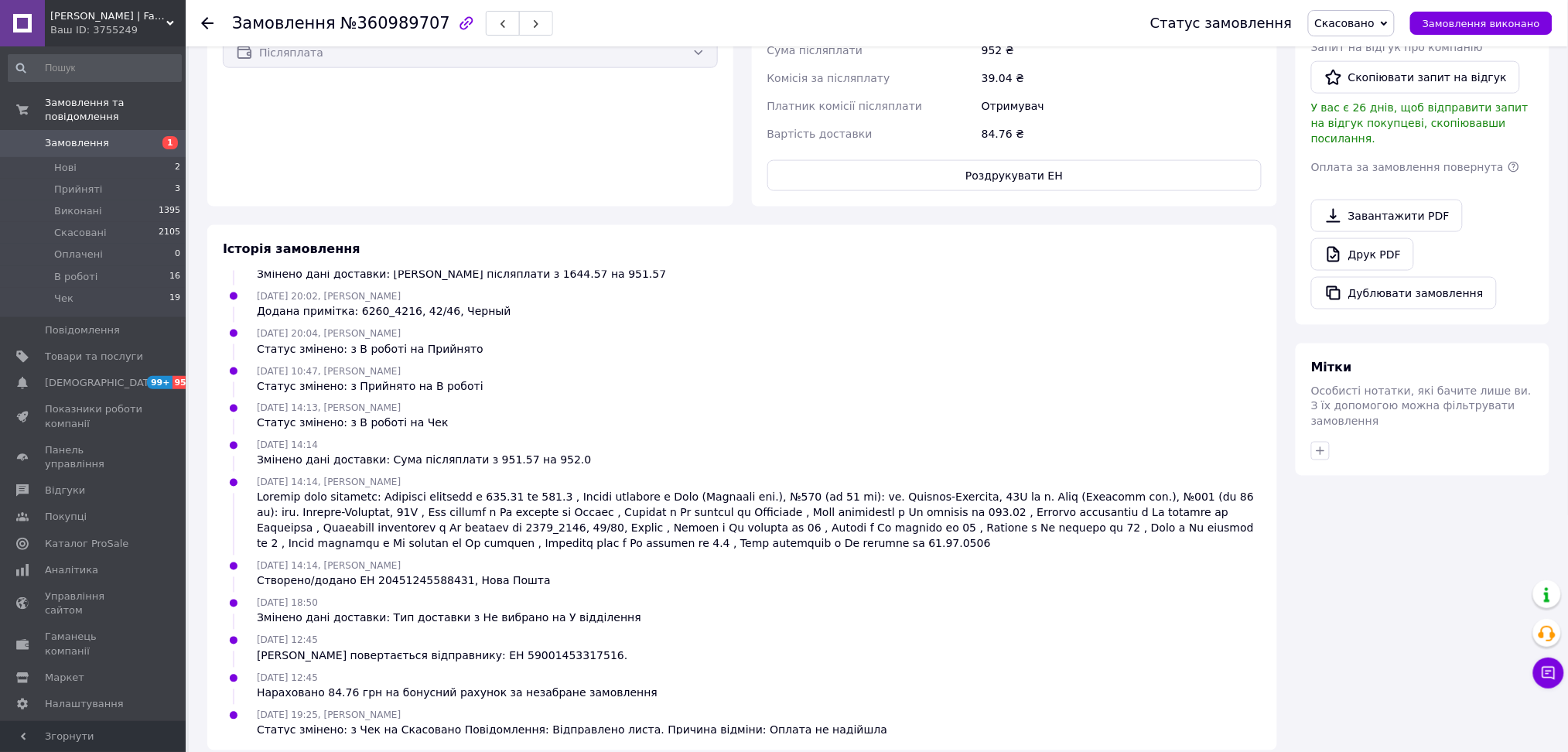
click at [481, 649] on div "Посилка повертається відправнику: ЕН 59001453317516." at bounding box center [441, 656] width 371 height 15
copy div "59001453317516"
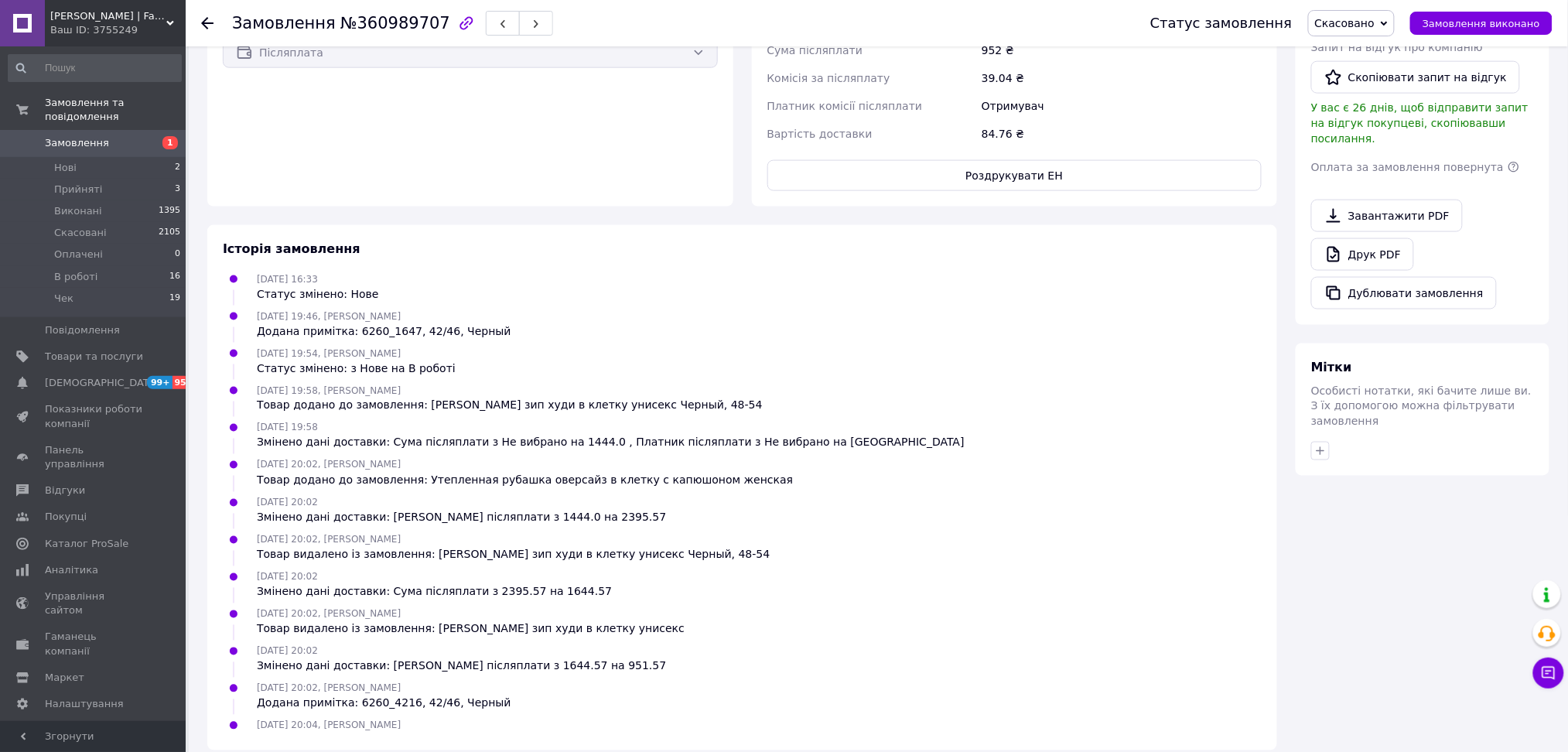
click at [132, 136] on span "Замовлення" at bounding box center [94, 143] width 99 height 14
